Goal: Use online tool/utility: Utilize a website feature to perform a specific function

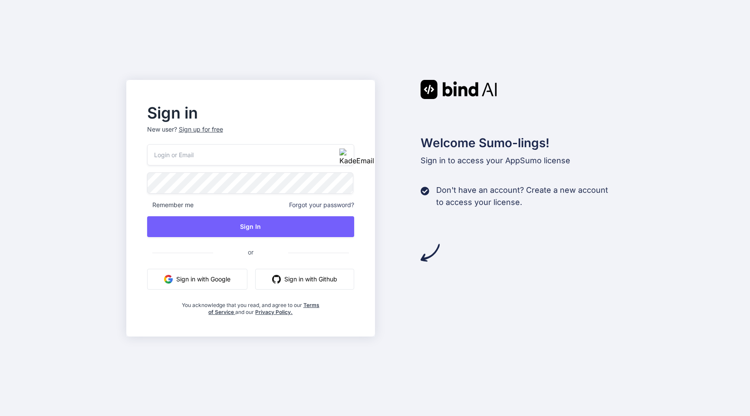
type input "[PERSON_NAME][EMAIL_ADDRESS][DOMAIN_NAME]"
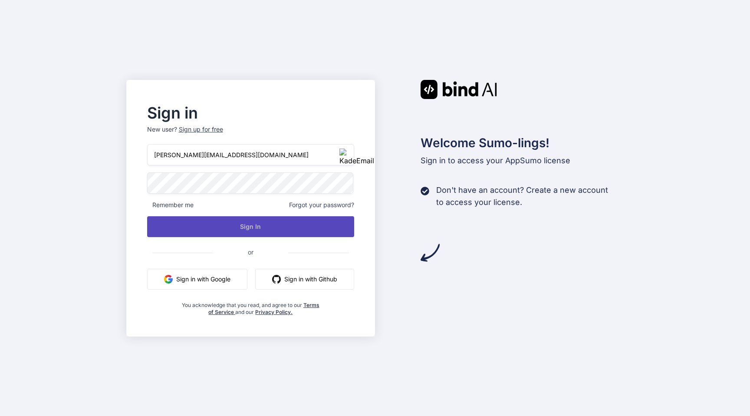
click at [236, 229] on button "Sign In" at bounding box center [250, 226] width 207 height 21
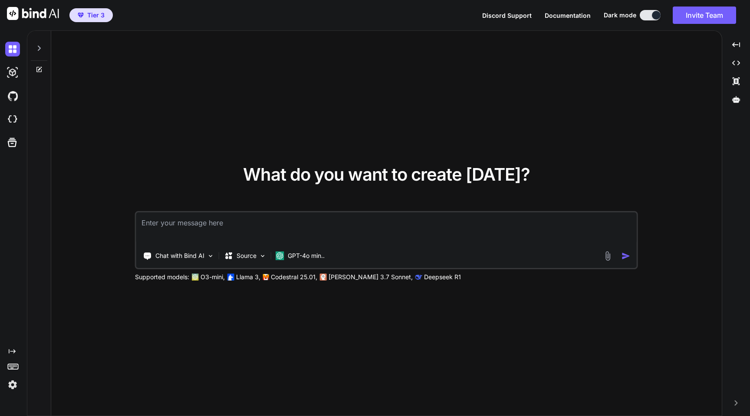
click at [105, 14] on span "Tier 3" at bounding box center [91, 15] width 34 height 9
click at [10, 389] on img at bounding box center [12, 384] width 15 height 15
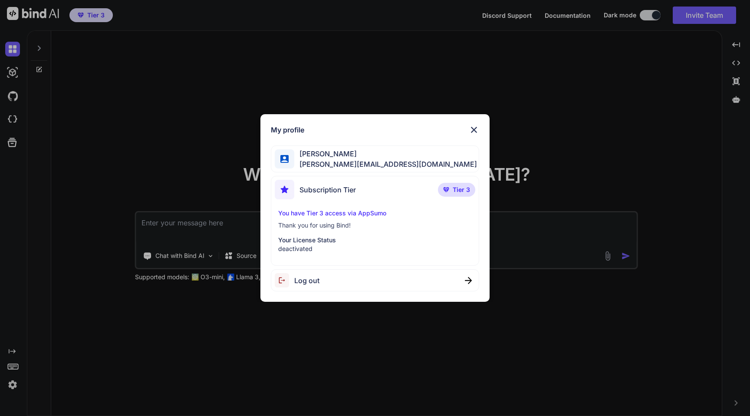
click at [340, 239] on p "Your License Status" at bounding box center [375, 240] width 194 height 9
click at [313, 152] on span "[PERSON_NAME]" at bounding box center [385, 153] width 183 height 10
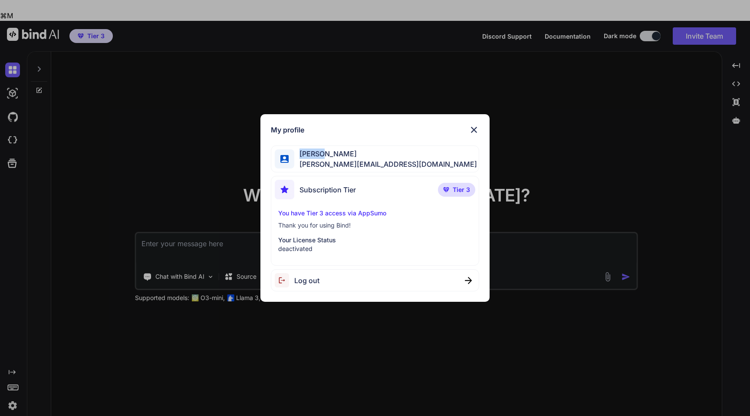
click at [313, 152] on span "[PERSON_NAME]" at bounding box center [385, 153] width 183 height 10
click at [350, 204] on div "Subscription Tier Tier 3 You have Tier 3 access via AppSumo Thank you for using…" at bounding box center [375, 221] width 208 height 90
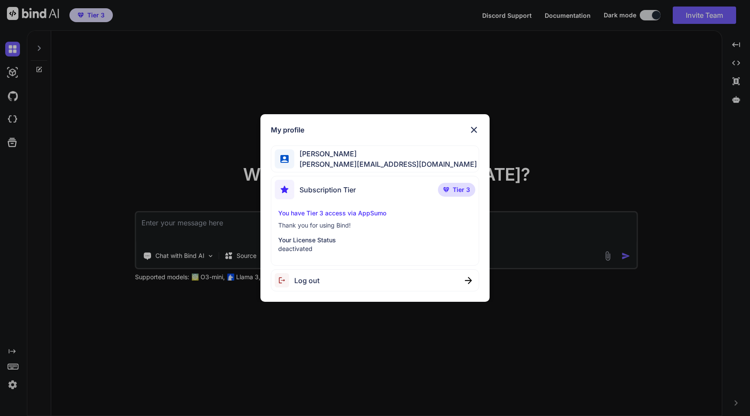
click at [470, 127] on img at bounding box center [474, 130] width 10 height 10
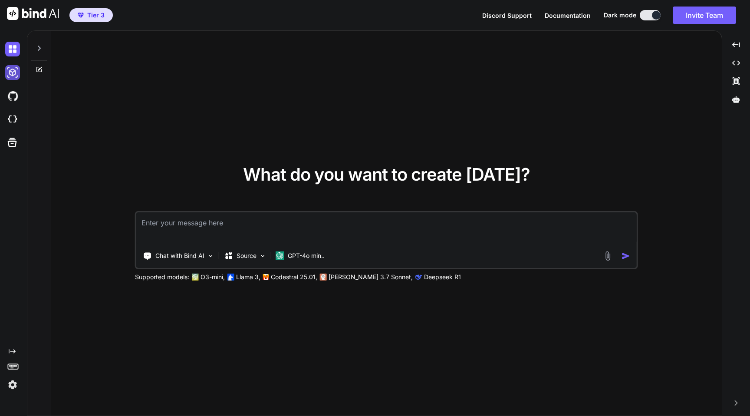
click at [14, 68] on img at bounding box center [12, 72] width 15 height 15
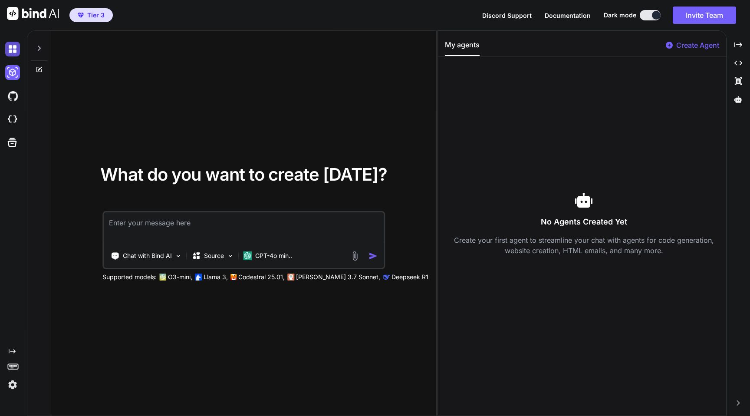
click at [19, 46] on img at bounding box center [12, 49] width 15 height 15
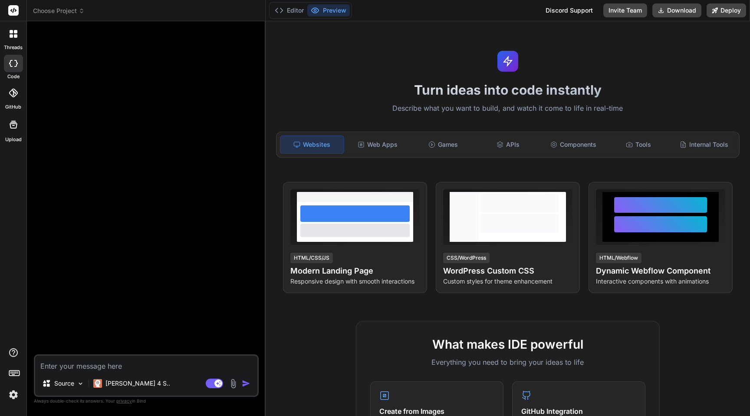
click at [14, 398] on img at bounding box center [13, 394] width 15 height 15
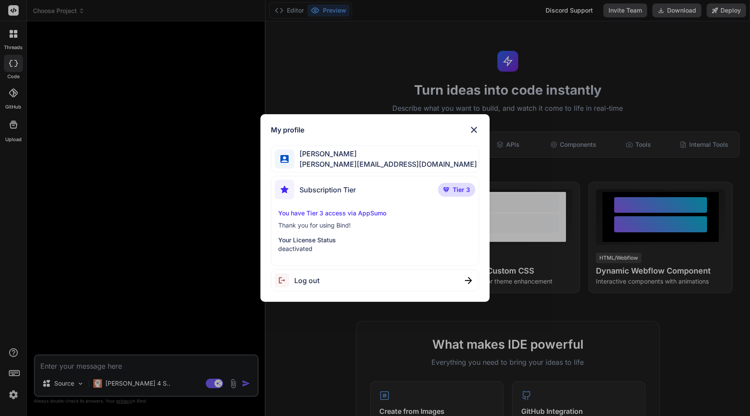
click at [475, 128] on img at bounding box center [474, 130] width 10 height 10
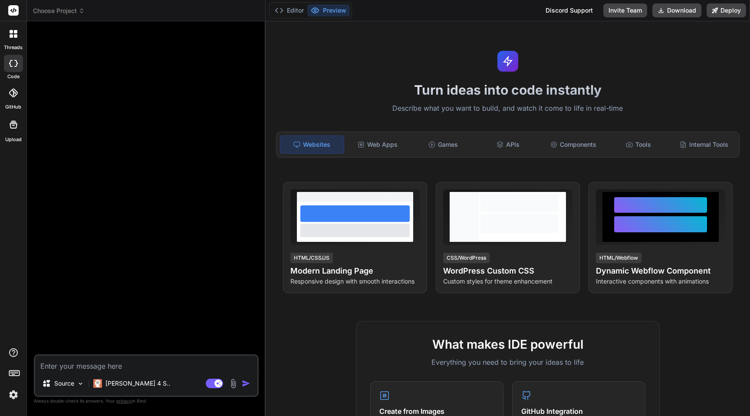
click at [125, 369] on textarea at bounding box center [146, 363] width 222 height 16
click at [110, 392] on div "Claude 4 S.." at bounding box center [132, 385] width 84 height 21
click at [114, 387] on p "Claude 4 S.." at bounding box center [137, 383] width 65 height 9
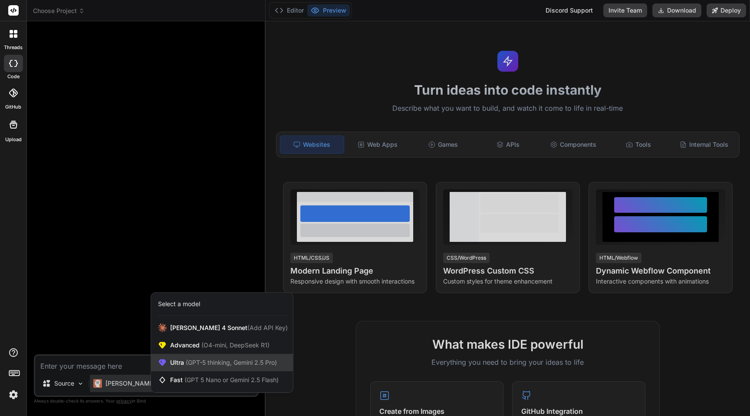
click at [202, 359] on span "(GPT-5 thinking, Gemini 2.5 Pro)" at bounding box center [230, 361] width 93 height 7
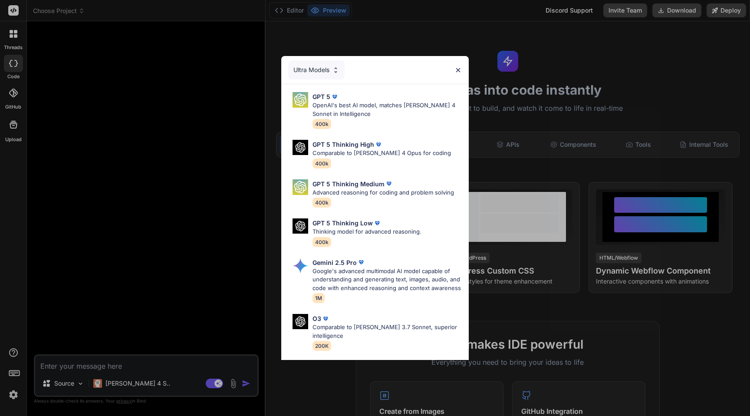
click at [329, 67] on div "Ultra Models" at bounding box center [316, 69] width 56 height 19
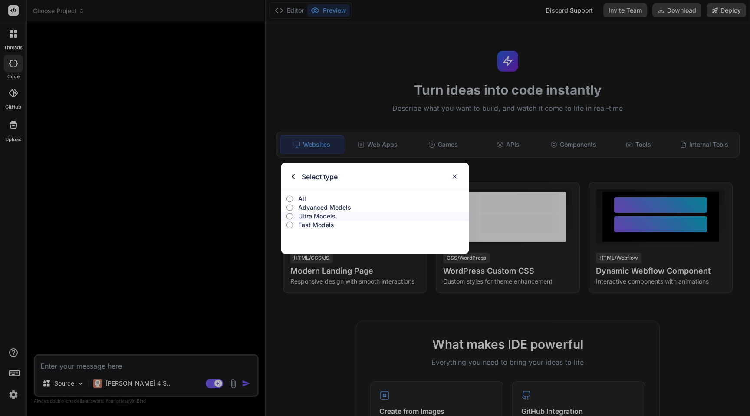
click at [302, 194] on p "All" at bounding box center [383, 198] width 171 height 9
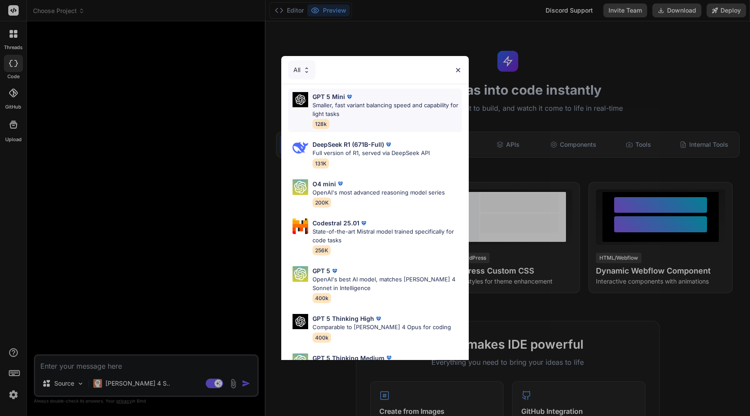
click at [369, 107] on p "Smaller, fast variant balancing speed and capability for light tasks" at bounding box center [386, 109] width 149 height 17
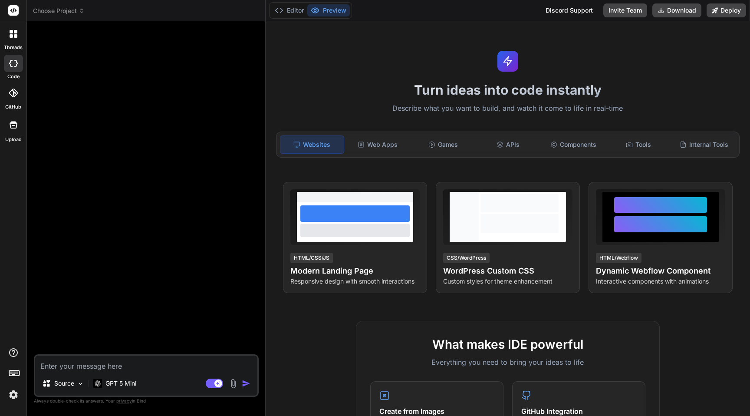
click at [74, 370] on textarea at bounding box center [146, 363] width 222 height 16
type textarea "x"
type textarea "h"
type textarea "x"
type textarea "he"
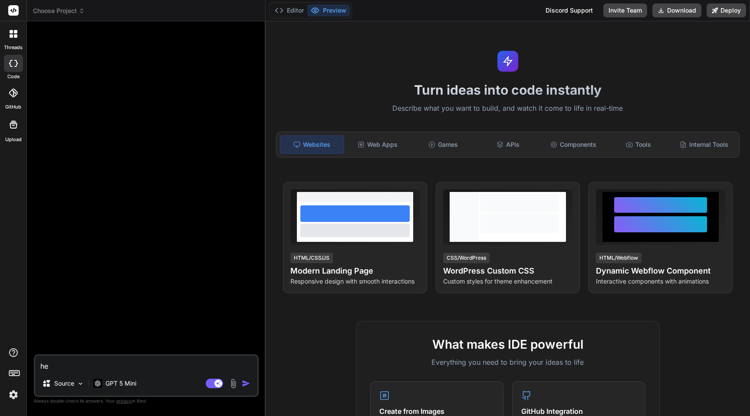
type textarea "x"
type textarea "hel"
type textarea "x"
type textarea "hell"
type textarea "x"
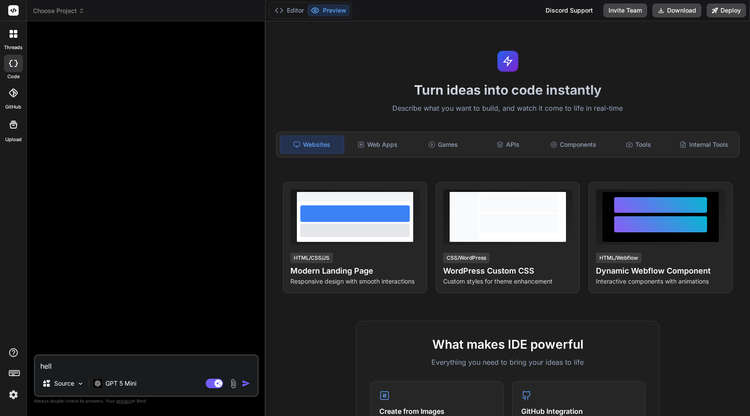
type textarea "hello"
type textarea "x"
type textarea "hello"
type textarea "x"
type textarea "hello w"
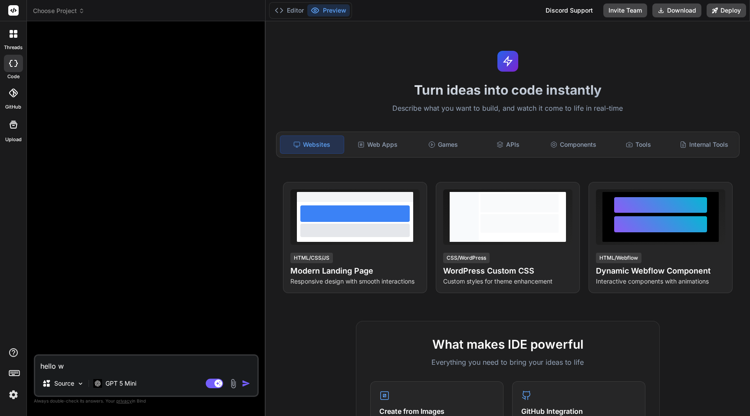
type textarea "x"
type textarea "hello wo"
type textarea "x"
type textarea "hello wor"
type textarea "x"
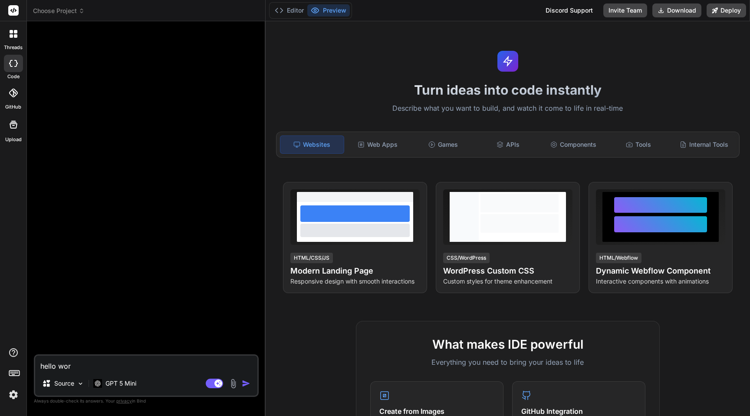
type textarea "hello worl"
type textarea "x"
type textarea "hello world"
type textarea "x"
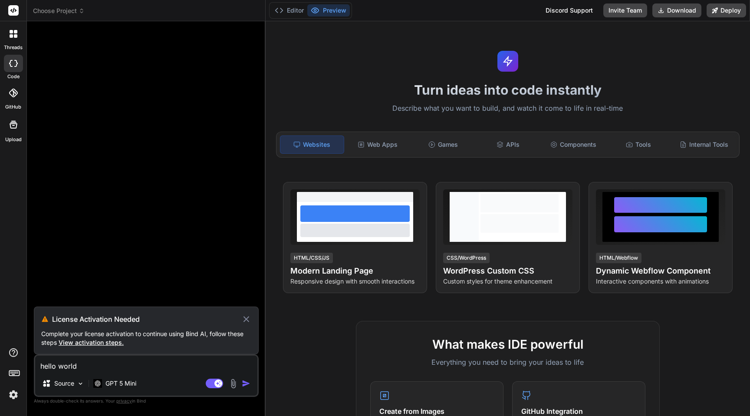
type textarea "hello world"
click at [245, 381] on img "button" at bounding box center [246, 383] width 9 height 9
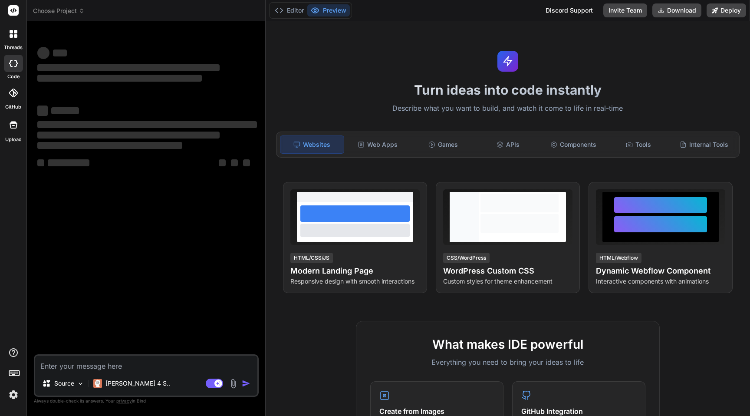
type textarea "x"
